Goal: Navigation & Orientation: Find specific page/section

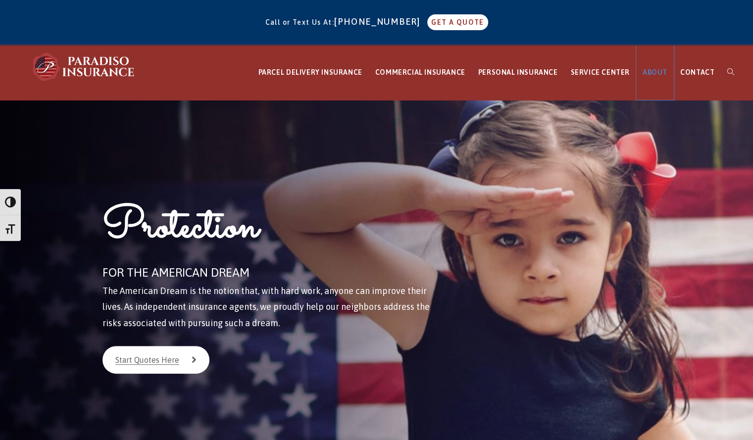
click at [660, 71] on span "ABOUT" at bounding box center [655, 72] width 25 height 8
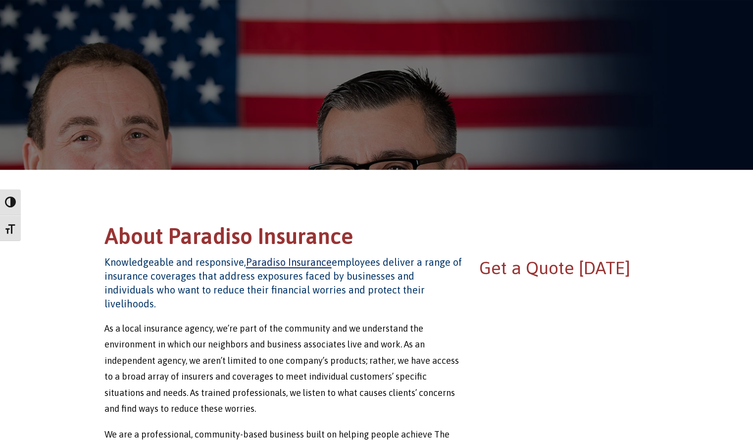
scroll to position [26, 0]
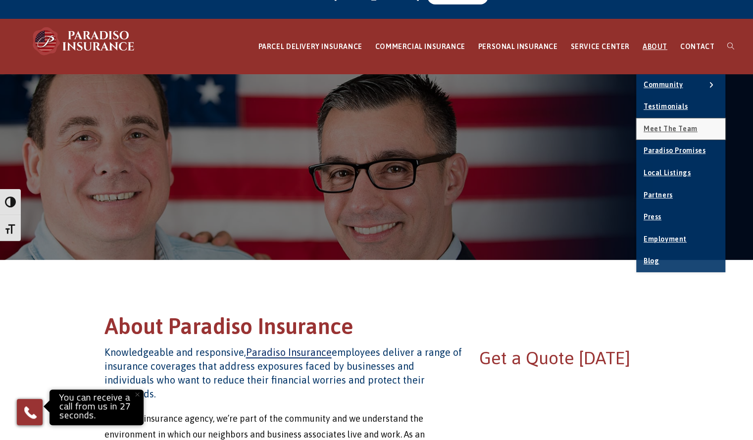
click at [672, 127] on span "Meet the Team" at bounding box center [671, 129] width 54 height 8
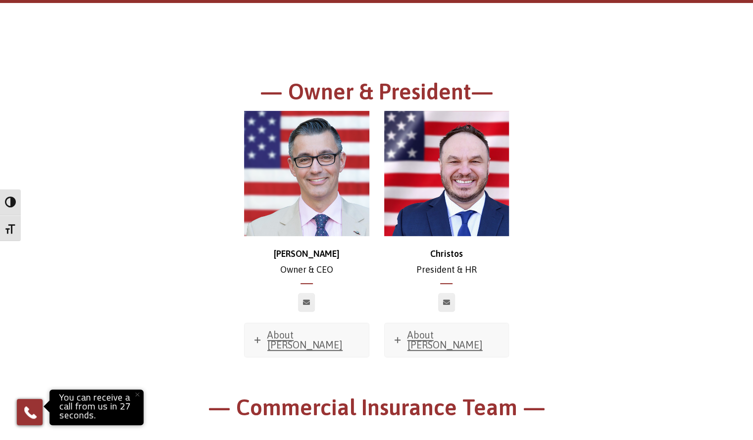
scroll to position [149, 0]
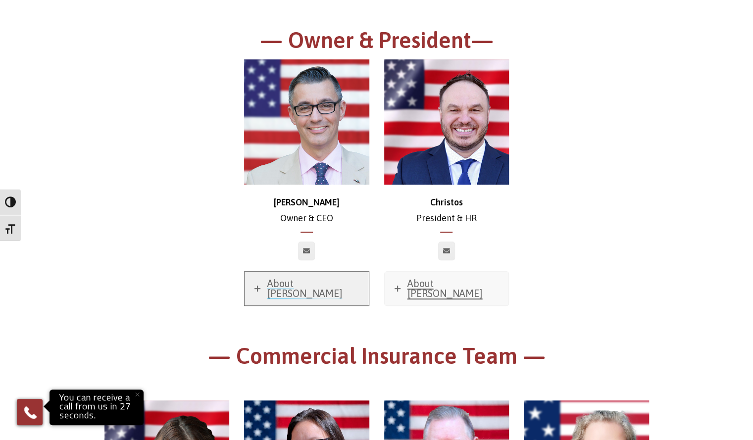
click at [298, 285] on span "About [PERSON_NAME]" at bounding box center [304, 288] width 75 height 21
